Goal: Task Accomplishment & Management: Use online tool/utility

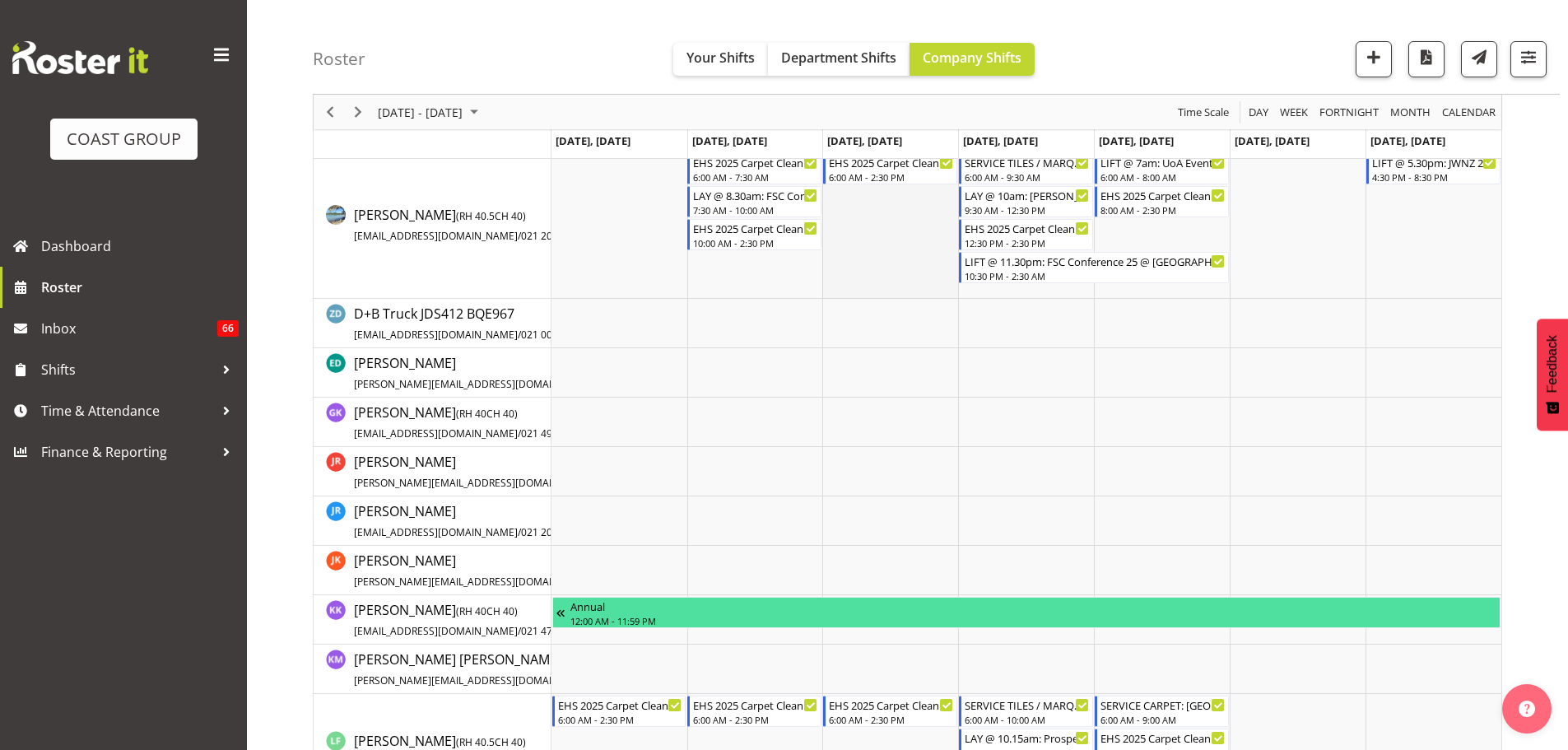
scroll to position [494, 0]
click at [139, 418] on span "Time & Attendance" at bounding box center [127, 411] width 173 height 25
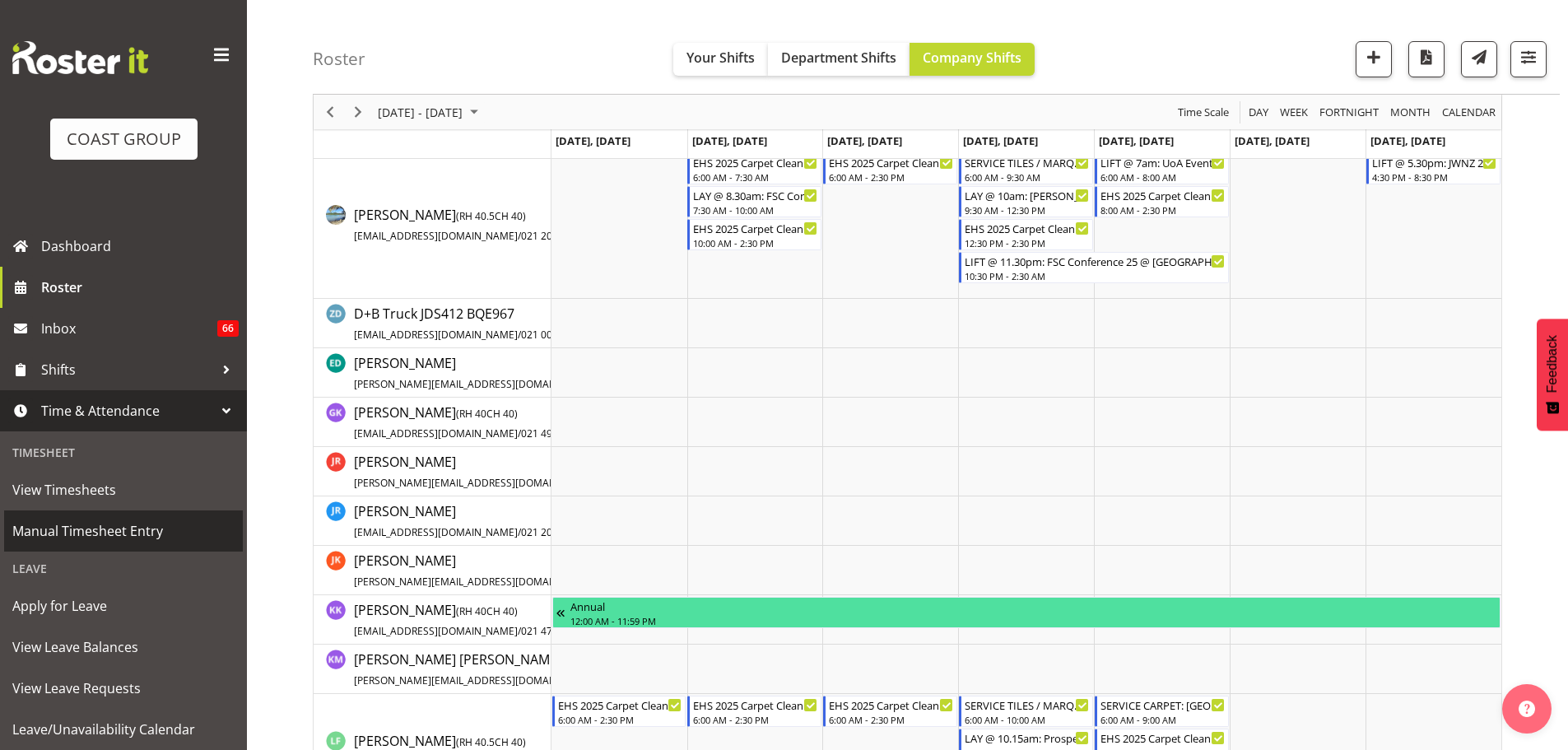
click at [92, 520] on span "Manual Timesheet Entry" at bounding box center [123, 531] width 222 height 25
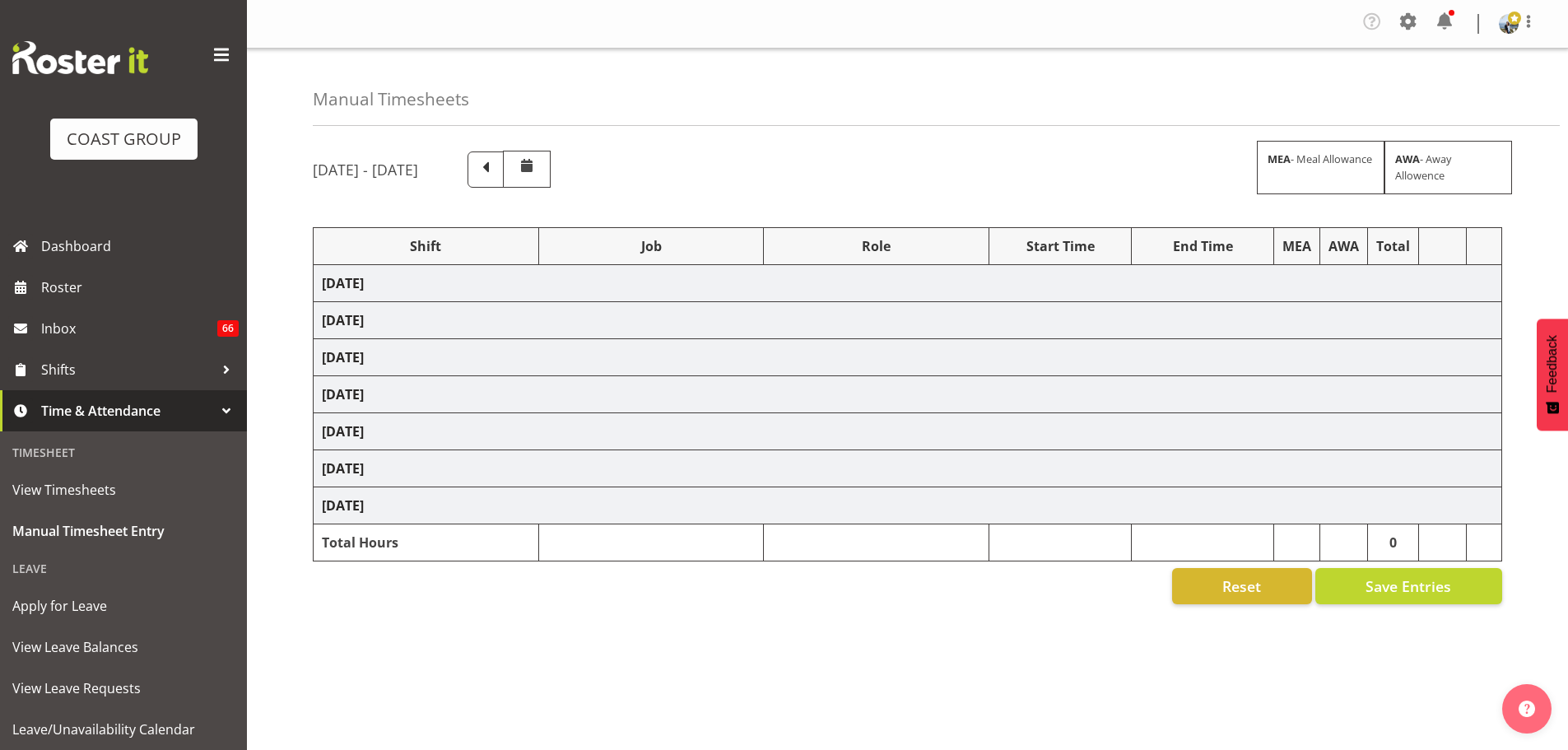
select select "70657"
select select "69"
select select "198"
select select "70657"
select select "69"
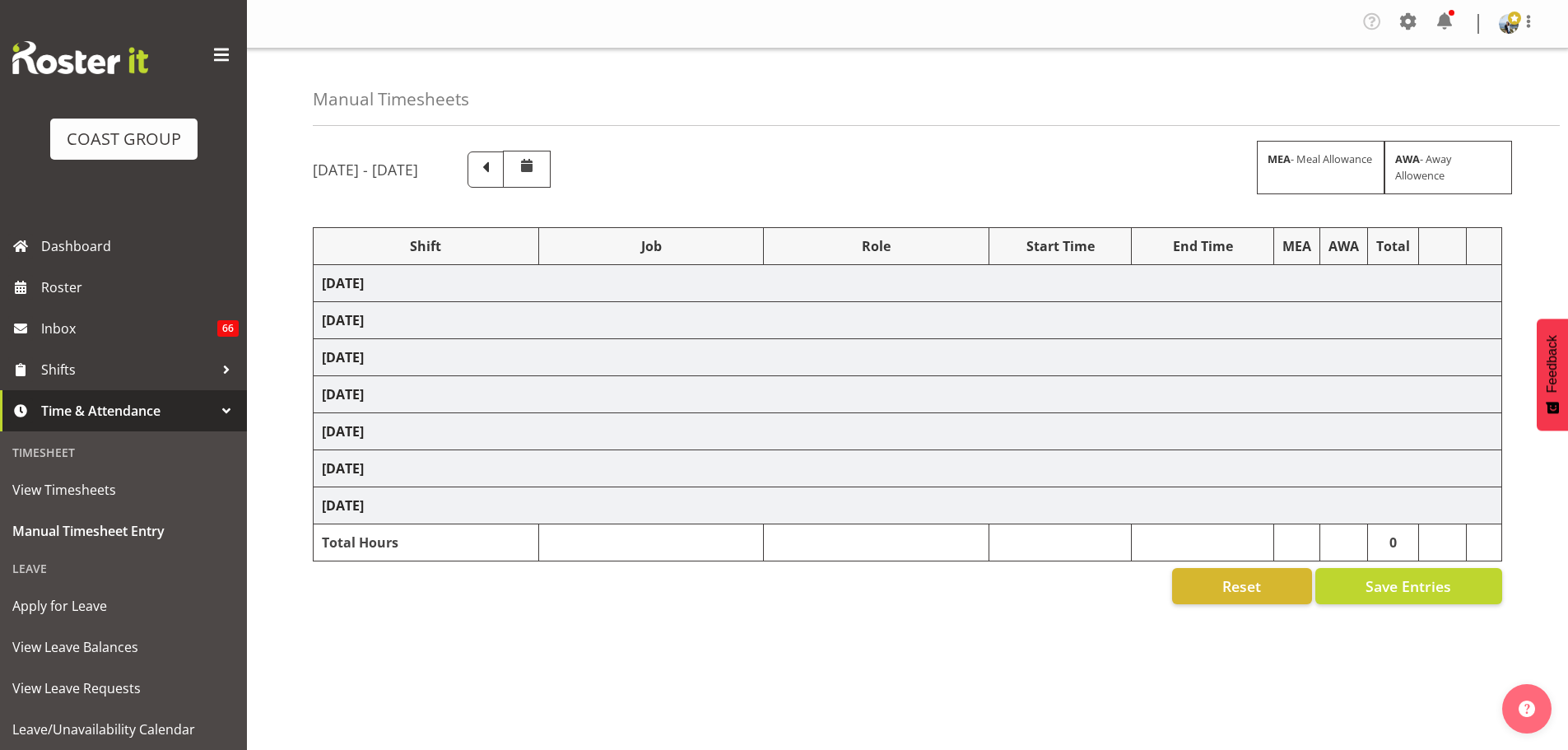
select select "198"
select select "79590"
select select "8575"
select select "190"
select select "70657"
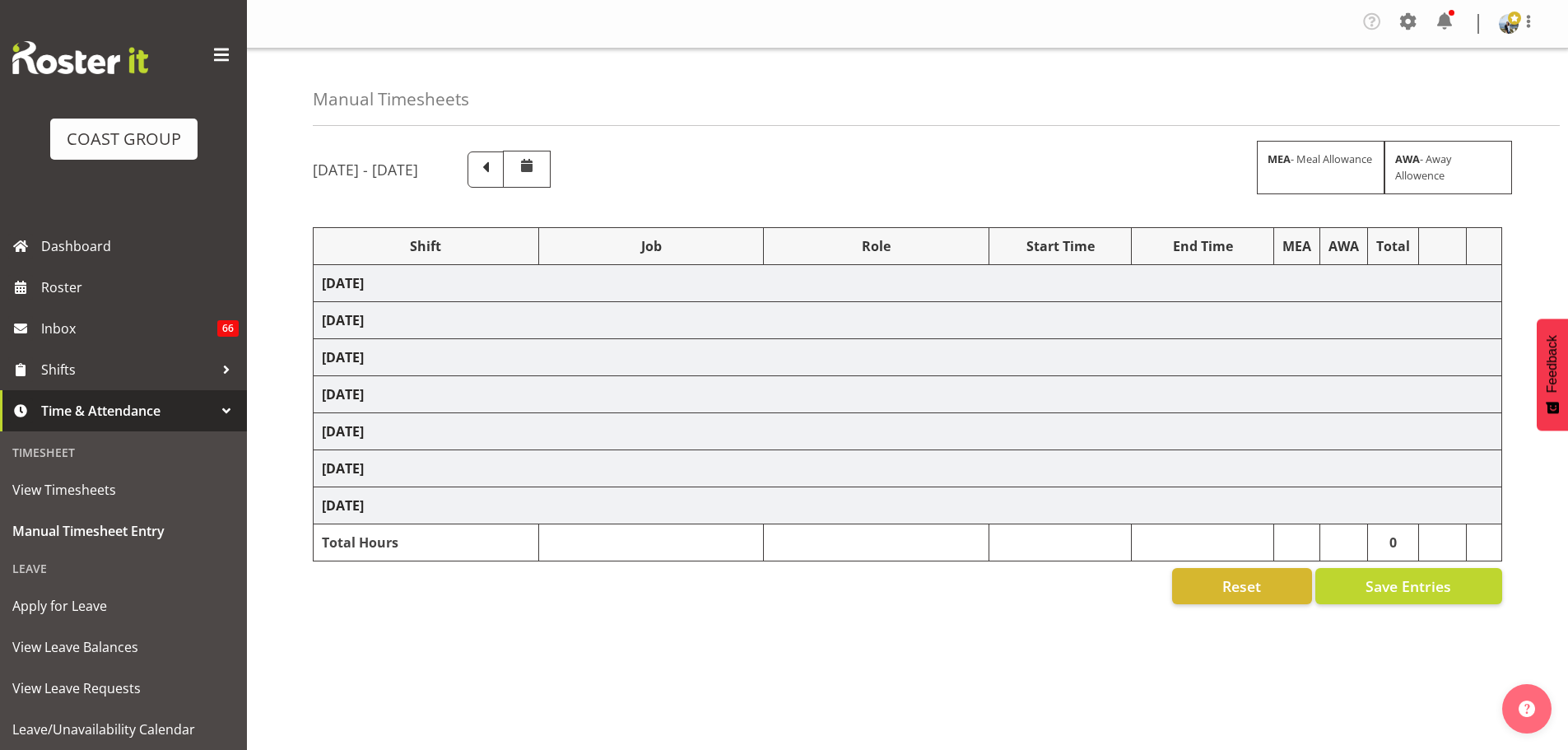
select select "69"
select select "198"
select select "78044"
select select "9932"
select select "190"
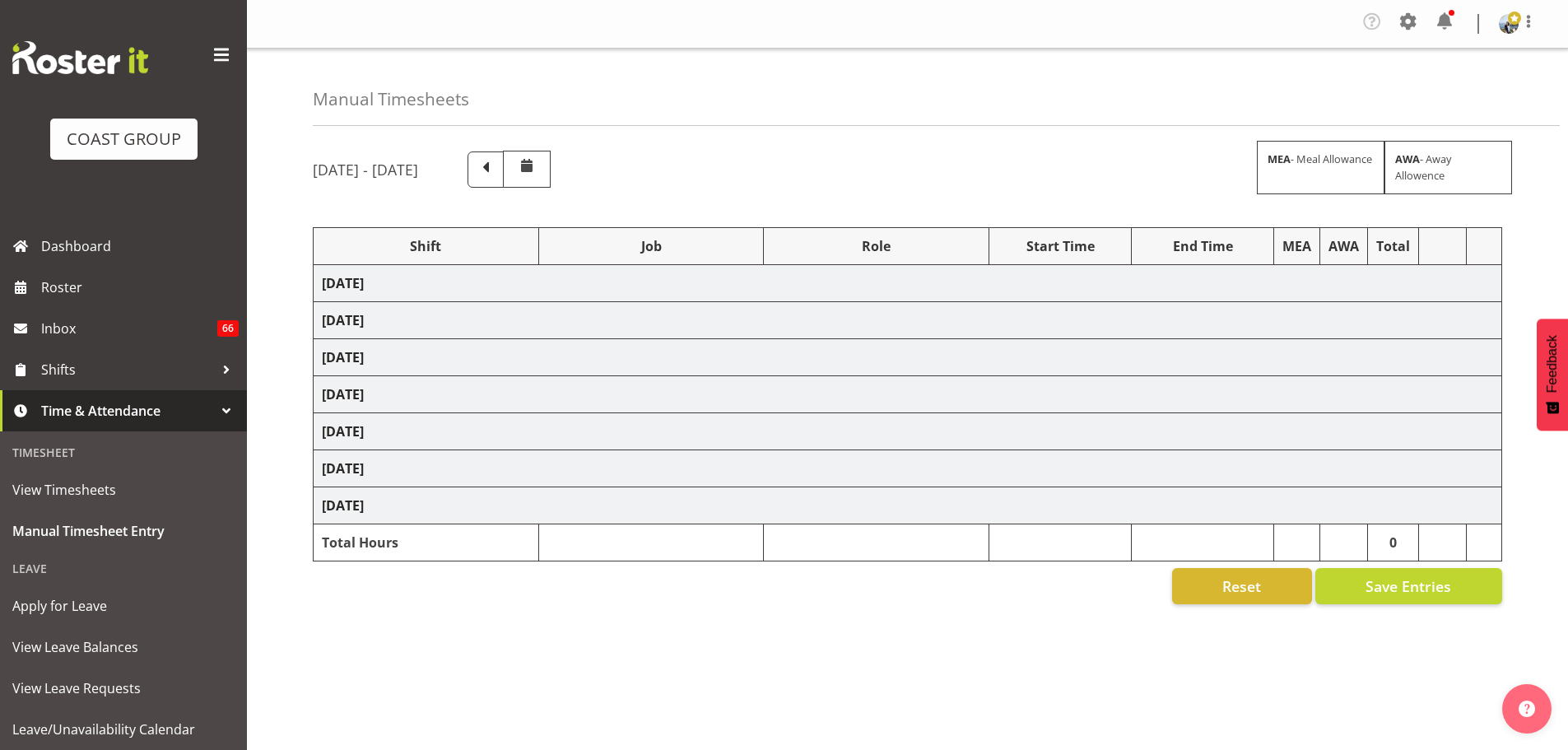
select select "81087"
select select "8575"
select select "190"
select select "68491"
select select "9237"
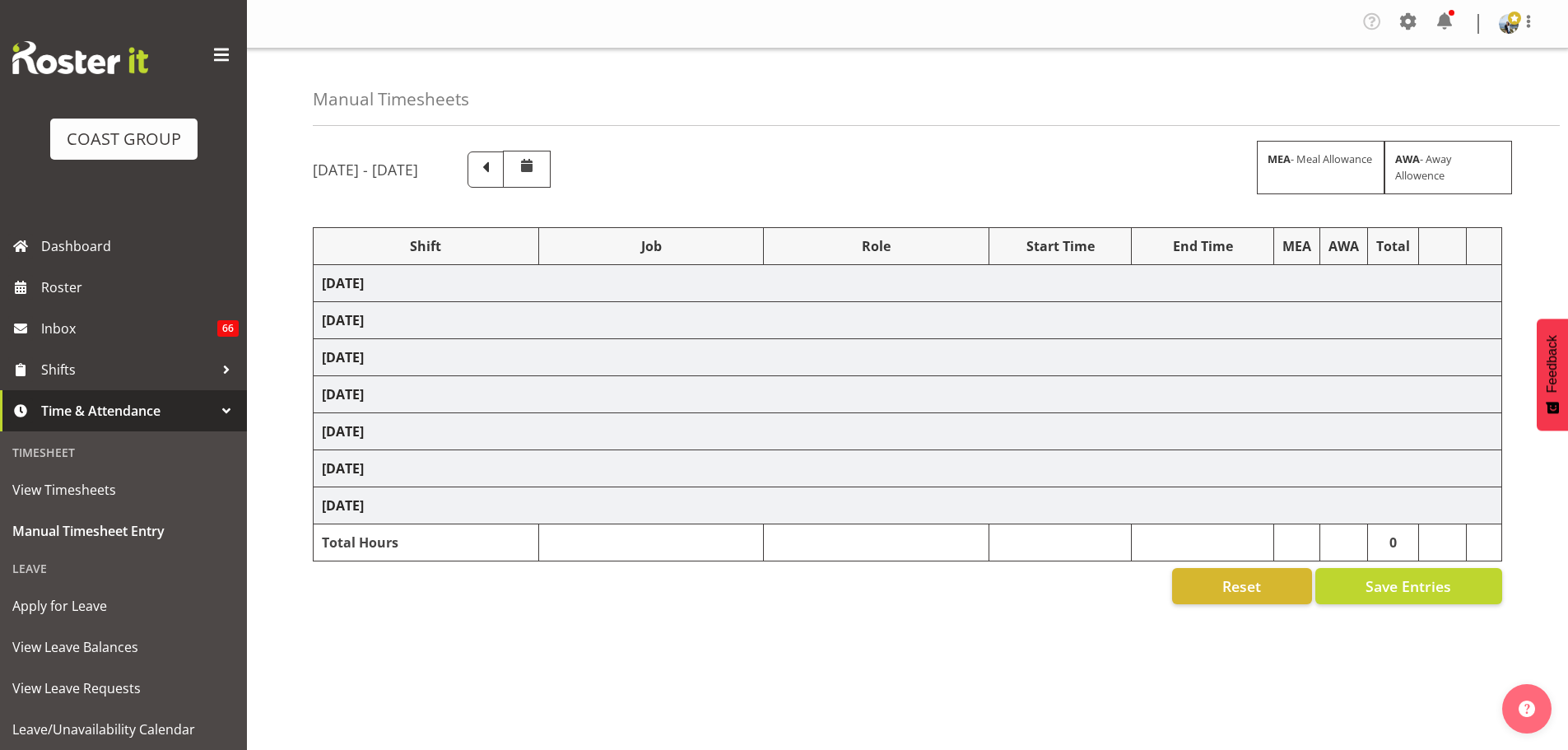
select select "190"
select select "68491"
select select "9237"
select select "190"
select select "70657"
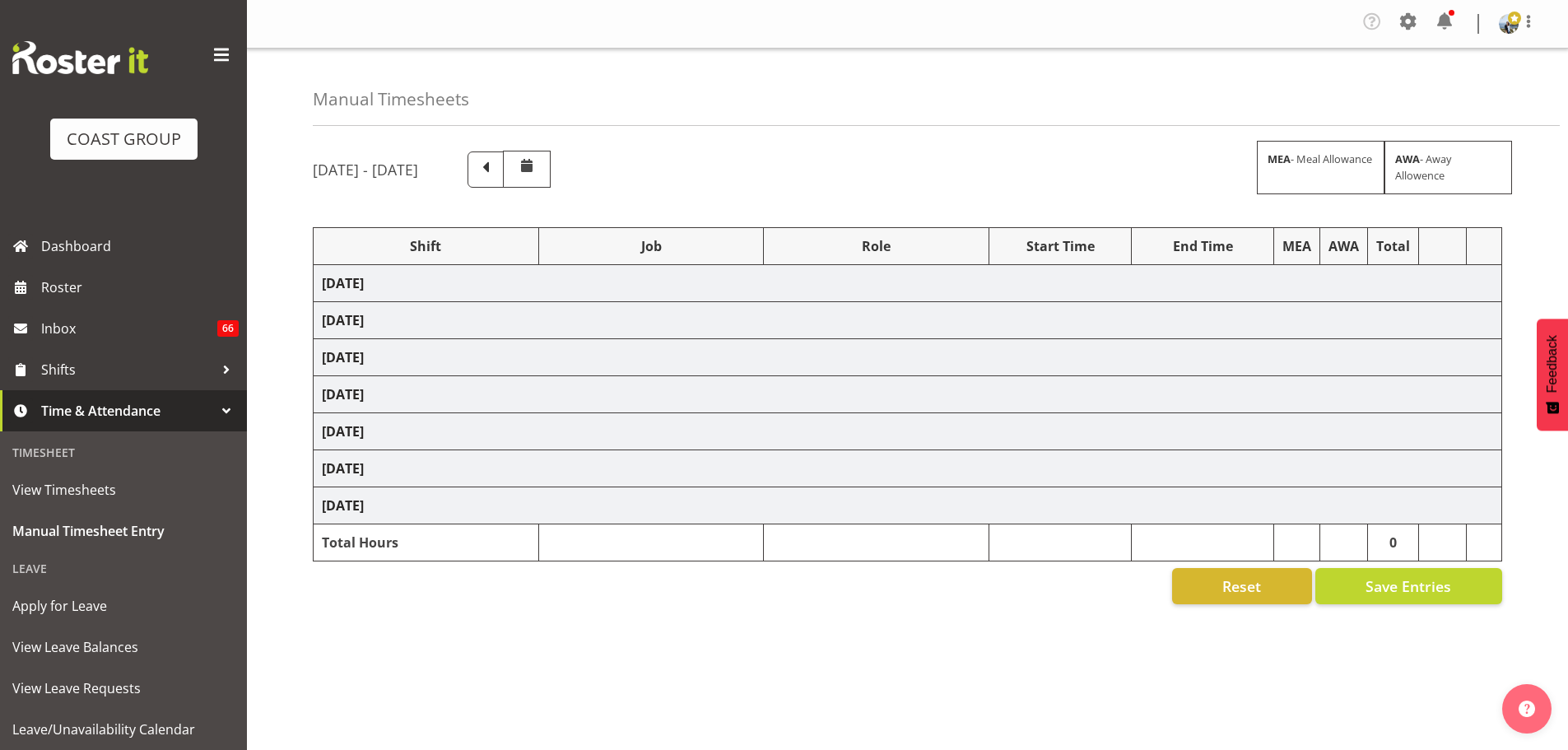
select select "69"
select select "198"
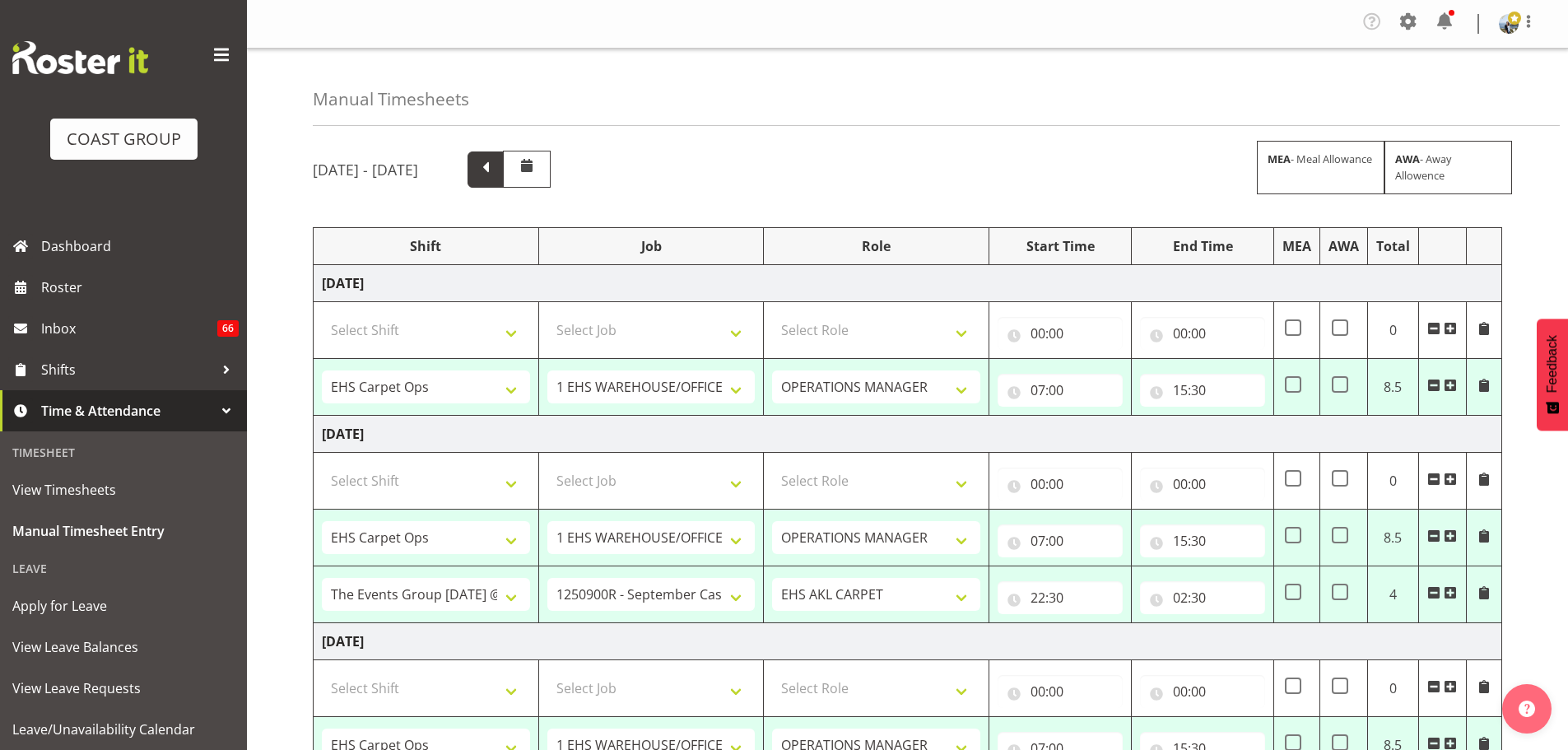
click at [496, 172] on span at bounding box center [486, 168] width 21 height 21
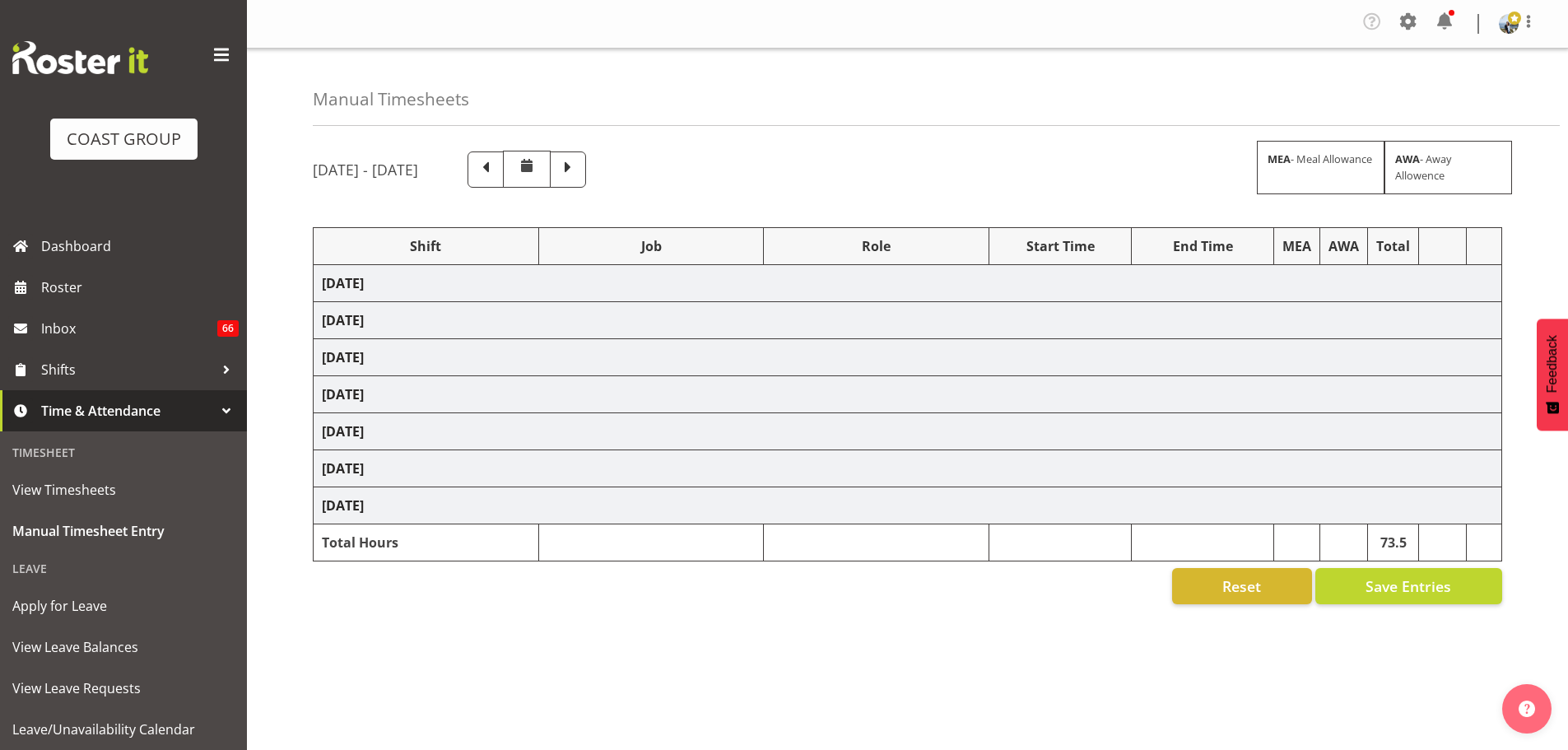
select select "70657"
select select "69"
select select "198"
select select "70657"
select select "69"
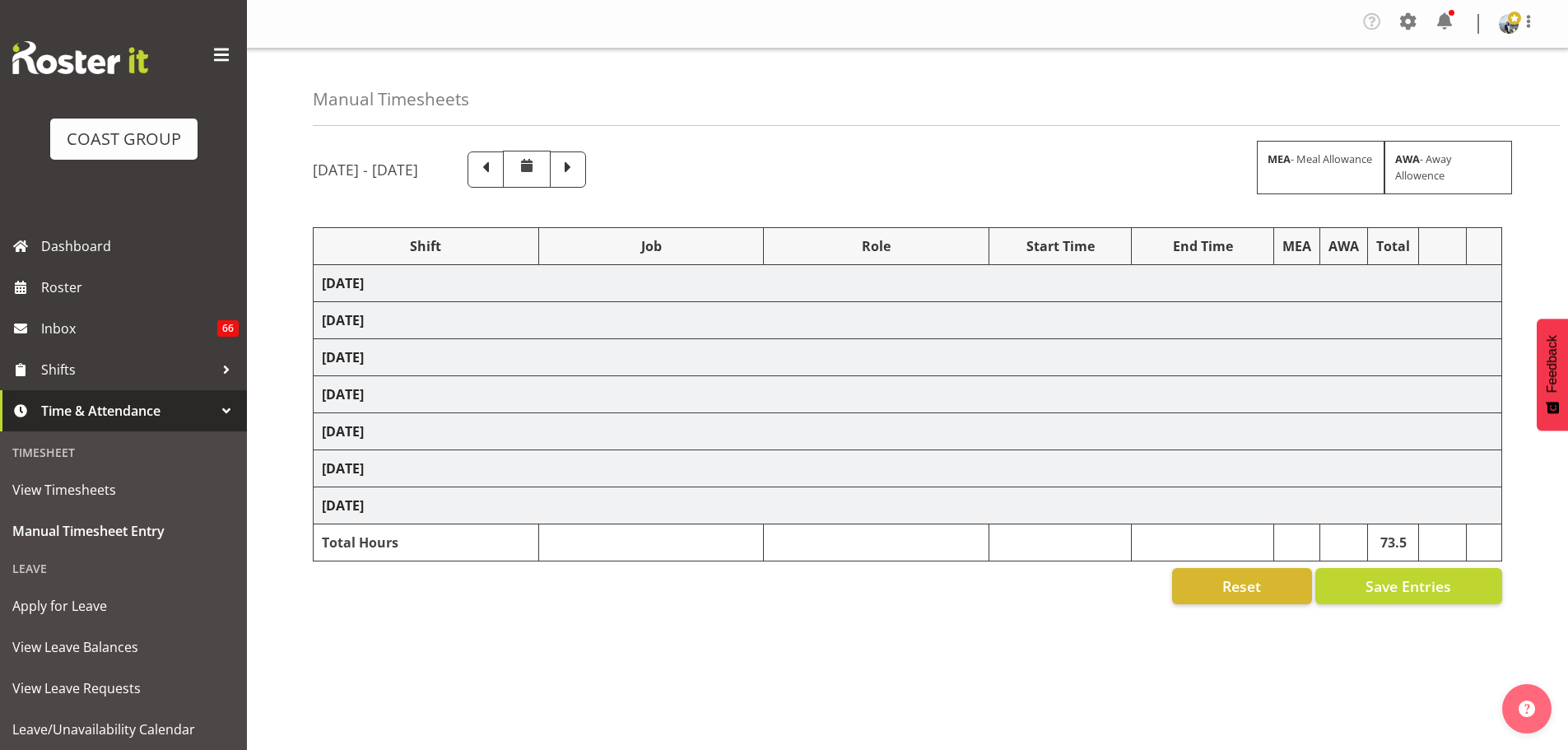
select select "198"
select select "70657"
select select "69"
select select "198"
select select "79611"
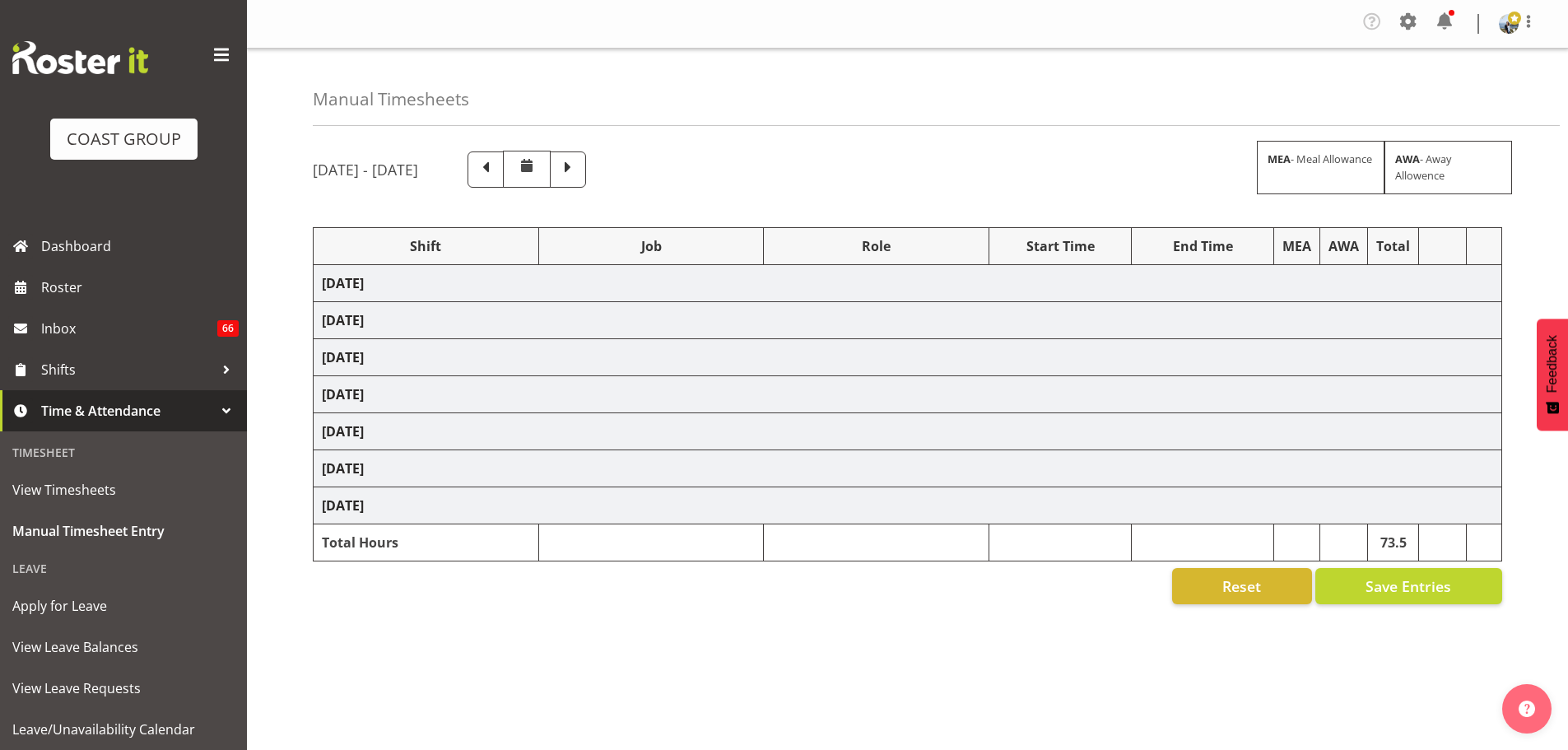
select select "10251"
select select "190"
select select "66738"
select select "9141"
select select "190"
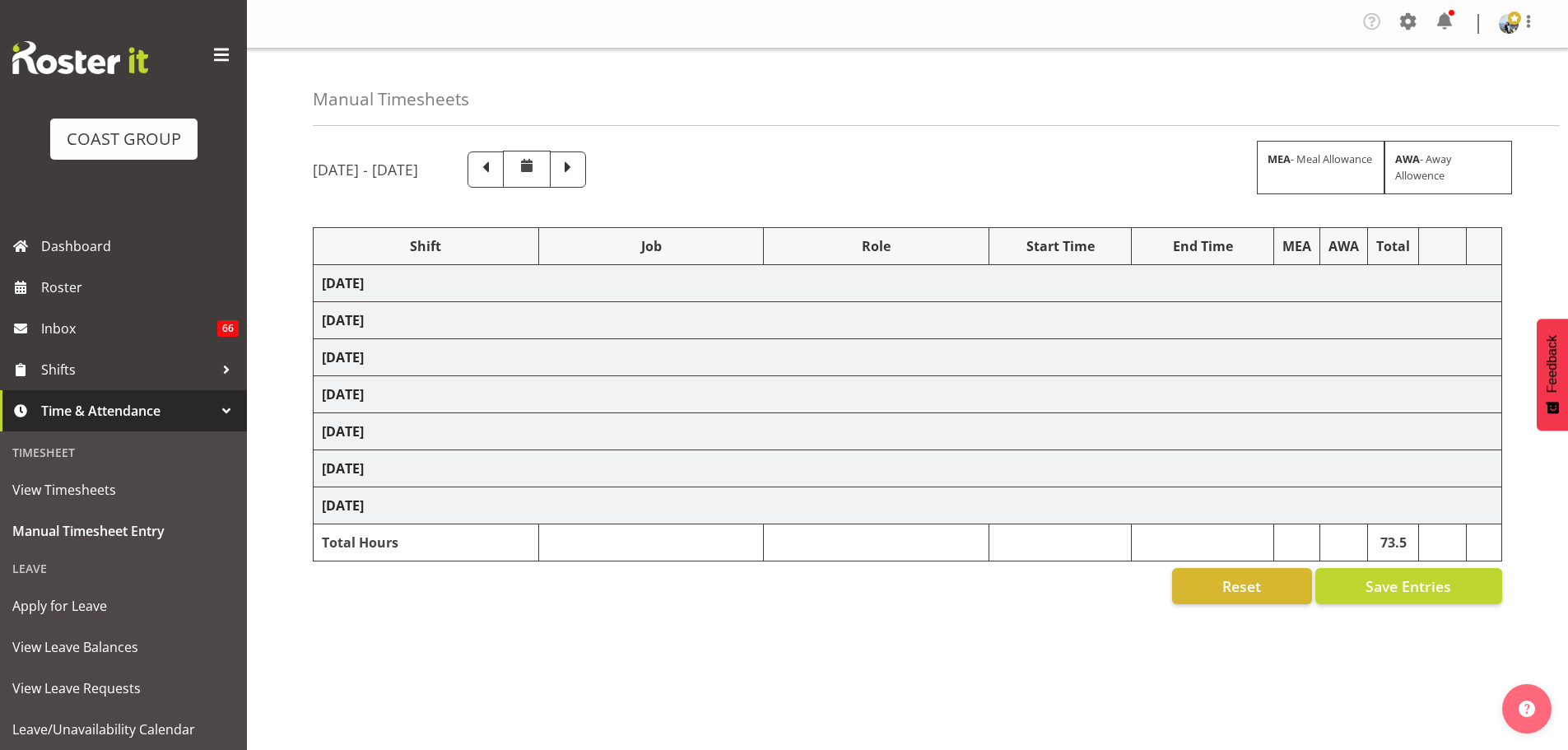
select select "78044"
select select "9932"
select select "190"
select select "66738"
select select "9141"
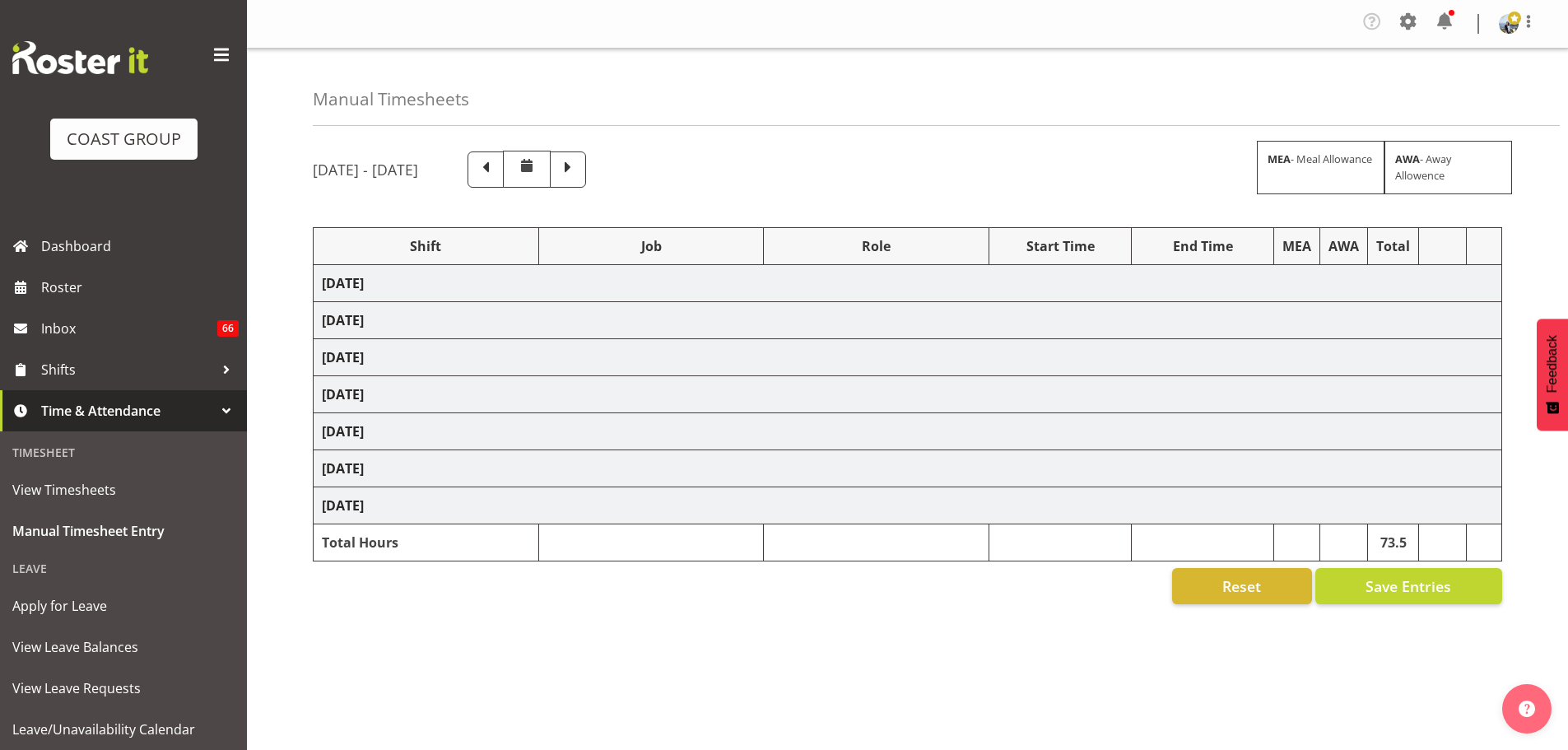
select select "190"
select select "70657"
select select "69"
select select "198"
select select "70657"
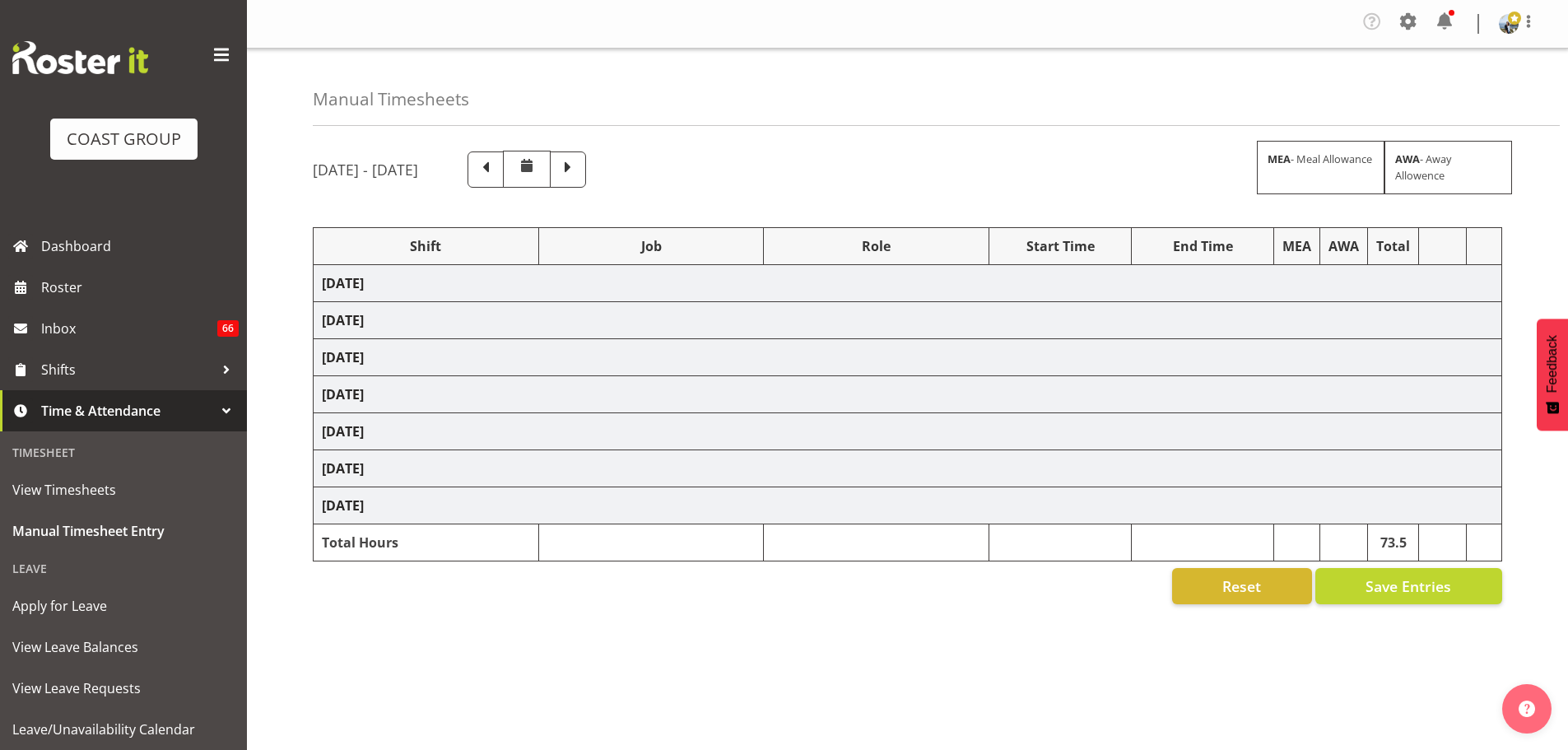
select select "69"
select select "198"
select select "68491"
select select "9237"
select select "190"
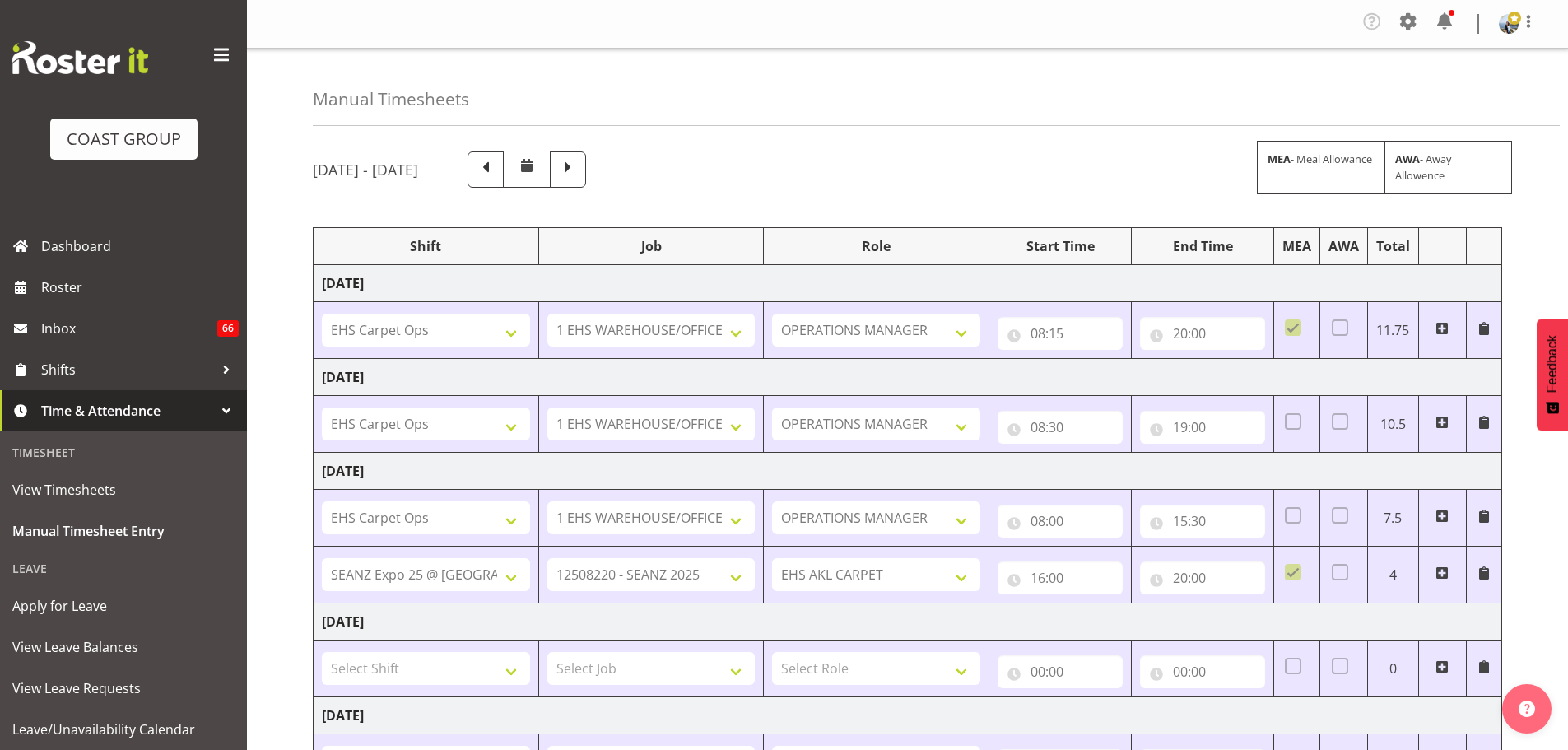
scroll to position [165, 0]
